Goal: Navigation & Orientation: Find specific page/section

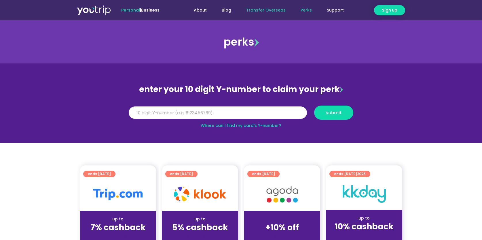
click at [269, 10] on link "Transfer Overseas" at bounding box center [266, 10] width 54 height 11
click at [128, 13] on p "Personal | Business" at bounding box center [148, 9] width 54 height 7
click at [80, 16] on div "Personal | Business About Blog Transfer Overseas Perks Support About Blog Trans…" at bounding box center [241, 10] width 328 height 20
click at [206, 14] on link "About" at bounding box center [200, 10] width 28 height 11
